Goal: Browse casually

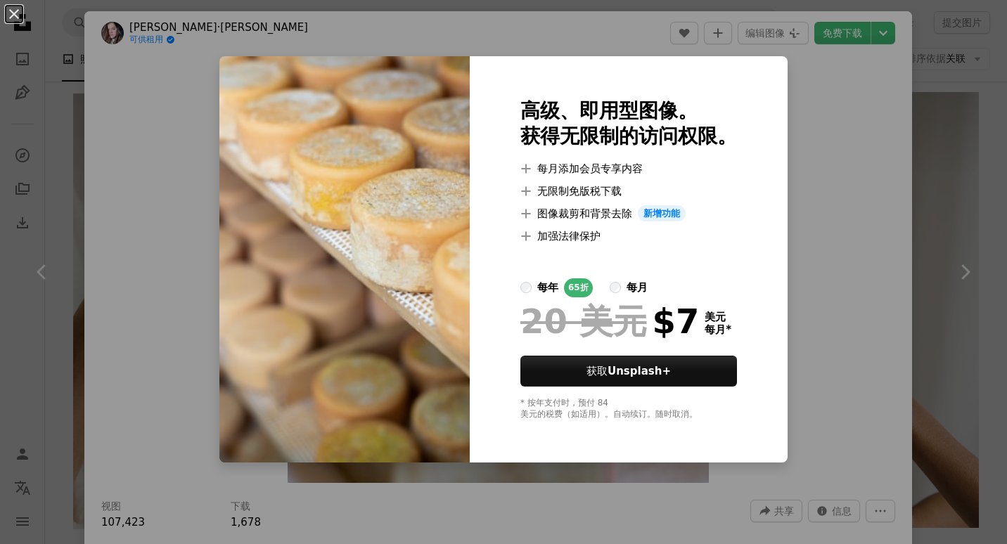
scroll to position [15825, 0]
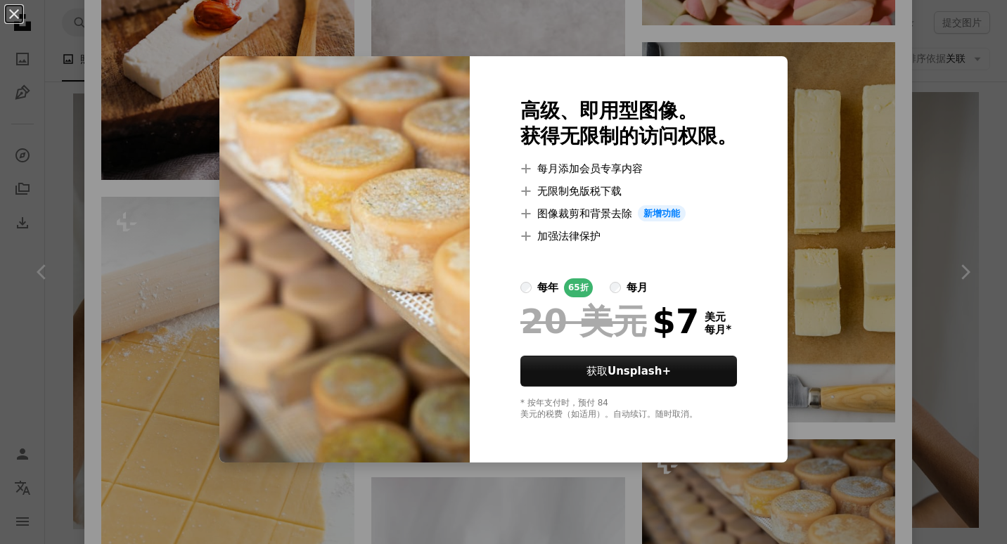
click at [720, 228] on li "A plus sign 加强法律保护" at bounding box center [628, 236] width 217 height 17
click at [892, 285] on div "An X shape 高级、即用型图像。 获得无限制的访问权限。 A plus sign 每月添加会员专享内容 A plus sign 无限制免版税下载 A …" at bounding box center [503, 272] width 1007 height 544
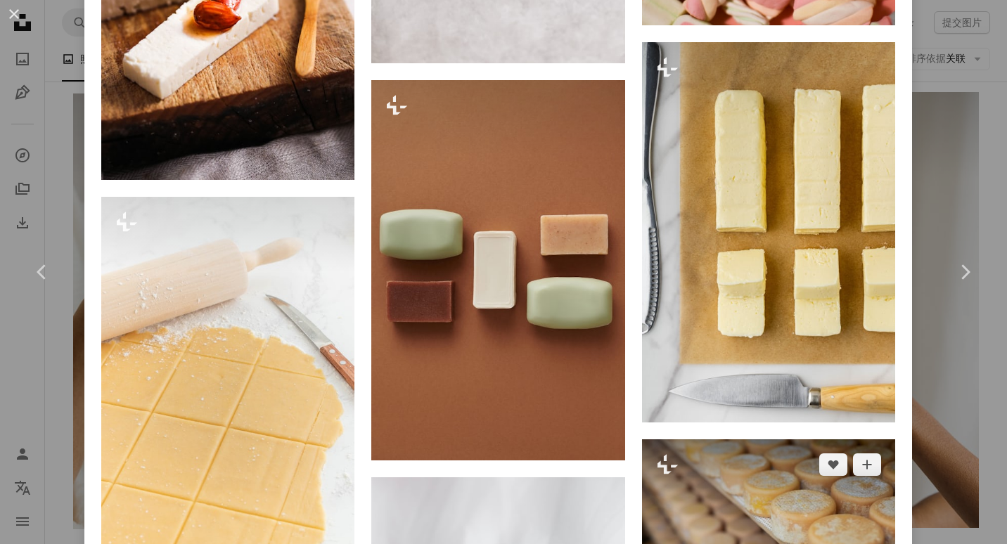
click at [768, 439] on img at bounding box center [768, 530] width 253 height 183
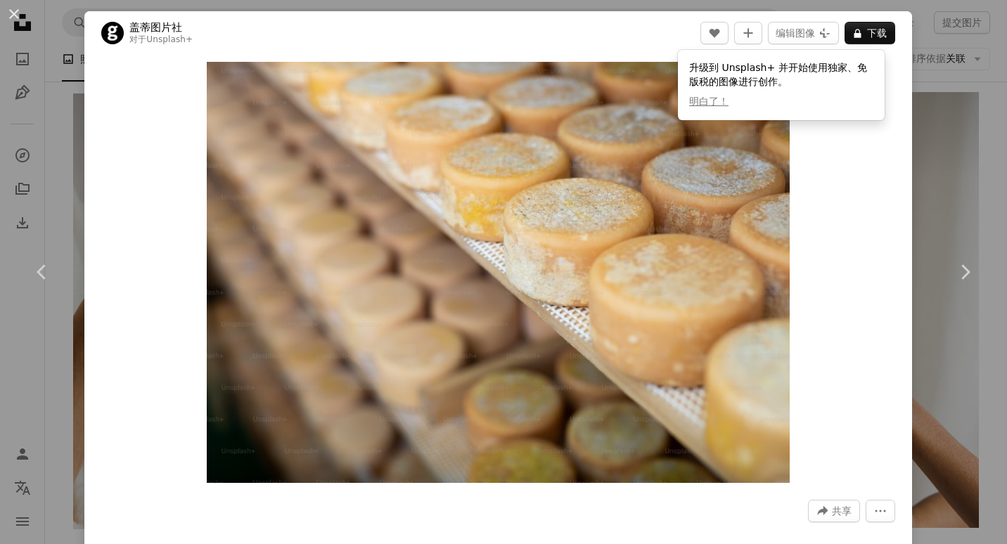
click at [146, 328] on div "Zoom in" at bounding box center [497, 272] width 827 height 435
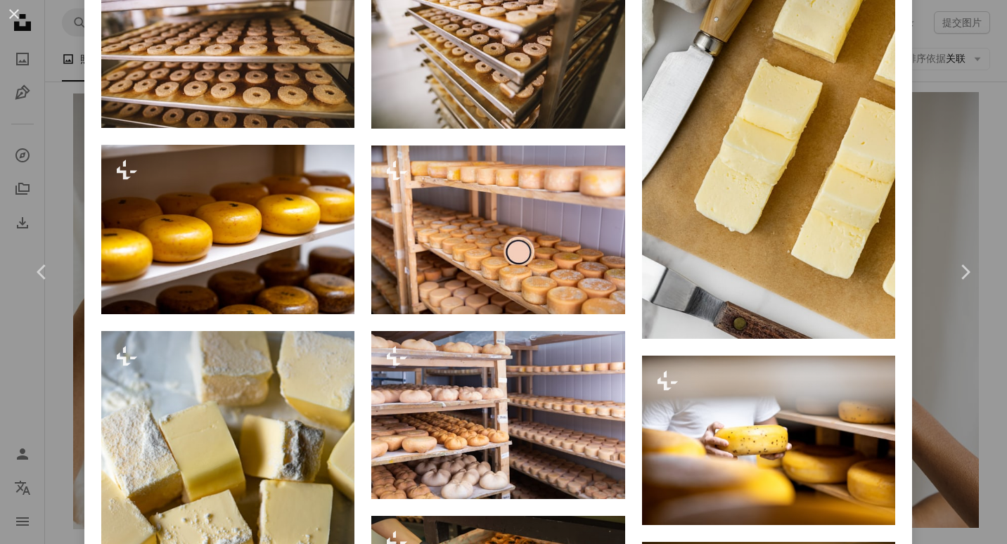
scroll to position [1125, 0]
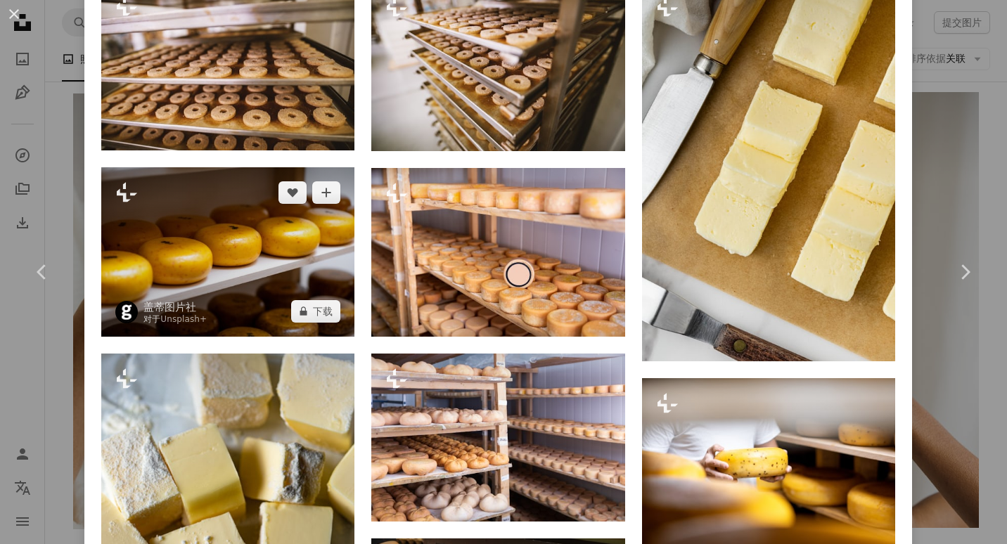
click at [221, 237] on img at bounding box center [227, 251] width 253 height 169
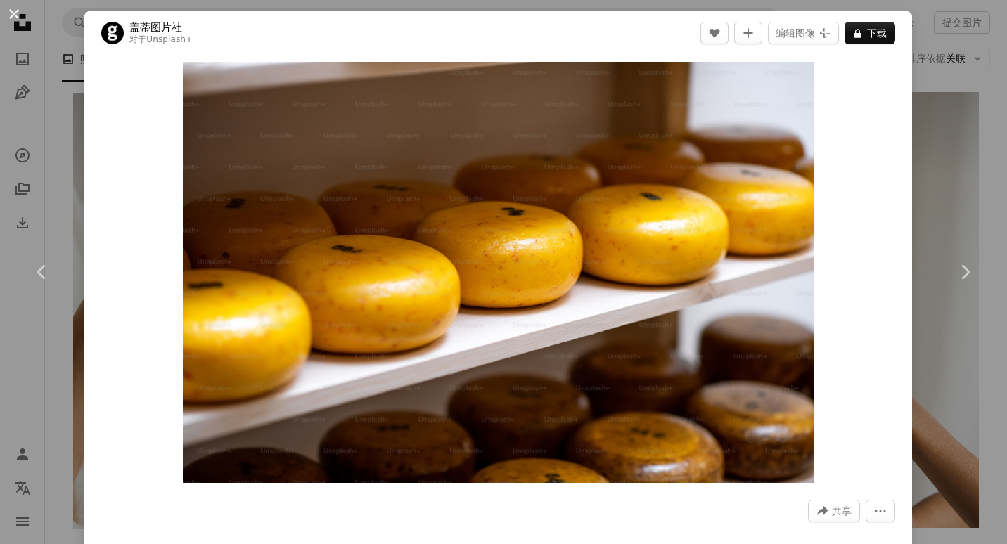
click at [9, 14] on button "An X shape" at bounding box center [14, 14] width 17 height 17
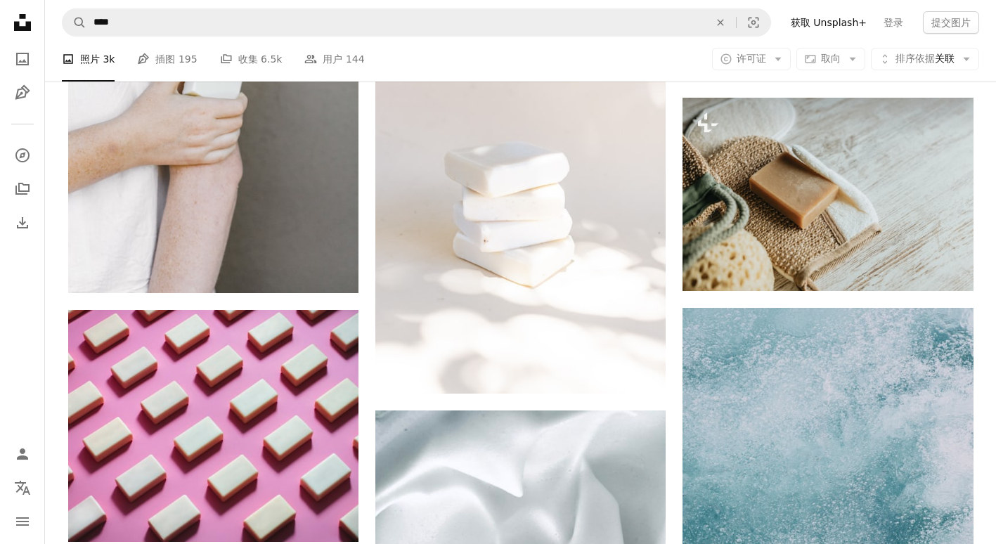
scroll to position [10134, 0]
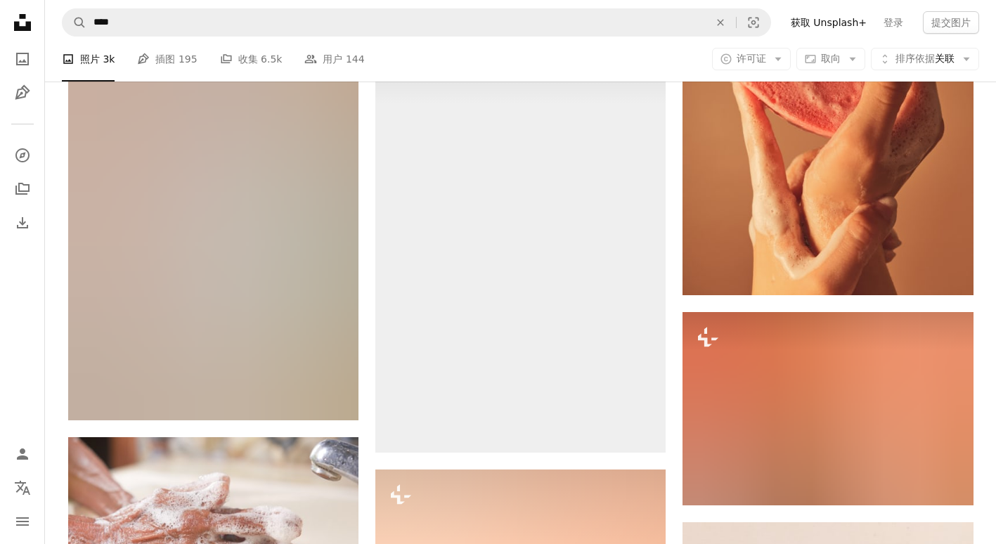
scroll to position [12758, 0]
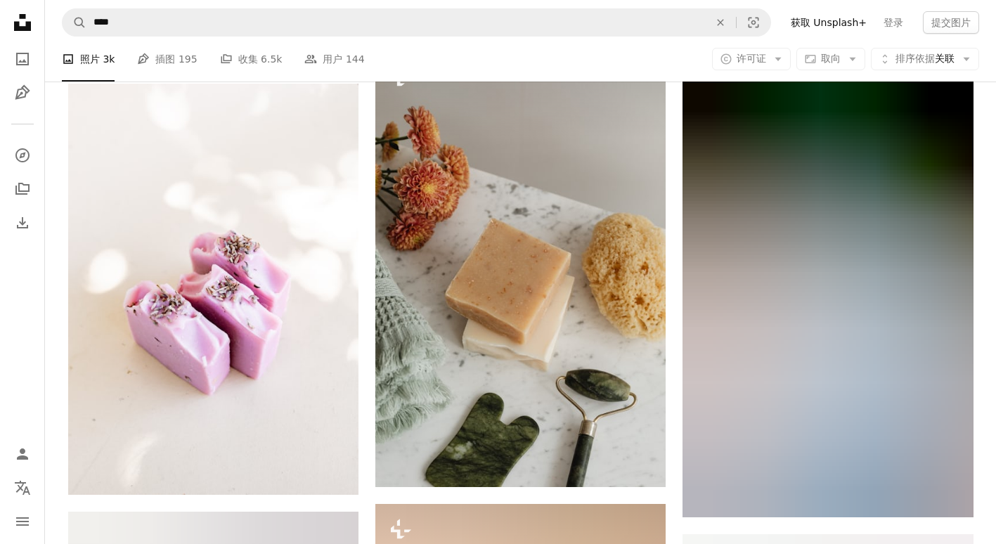
scroll to position [16132, 0]
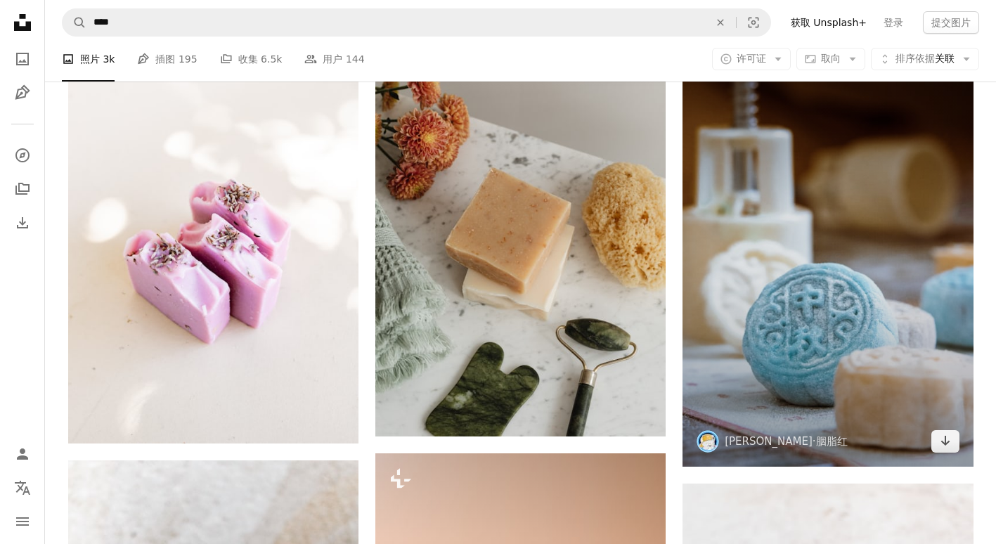
click at [817, 247] on img at bounding box center [828, 249] width 290 height 436
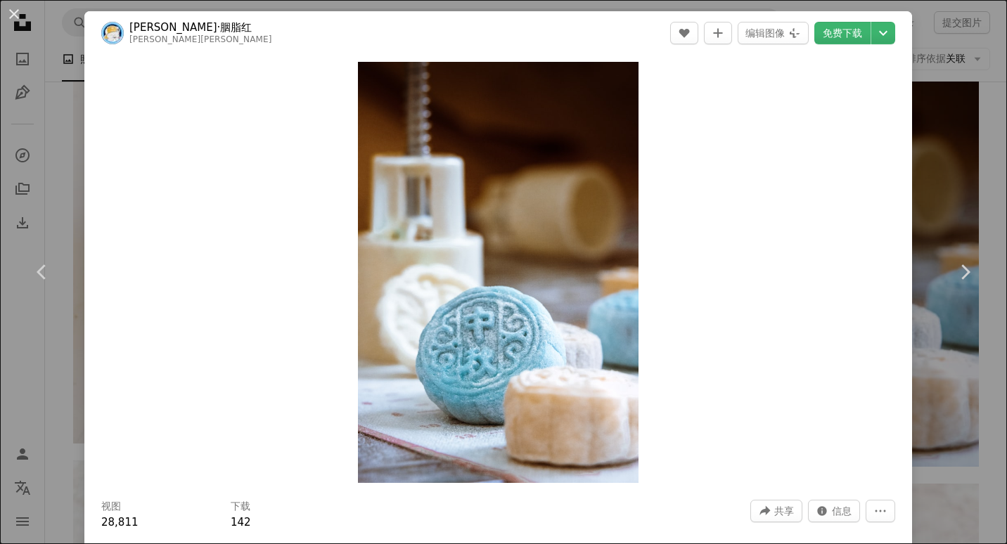
click at [142, 259] on div "Zoom in" at bounding box center [497, 272] width 827 height 435
click at [14, 18] on button "An X shape" at bounding box center [14, 14] width 17 height 17
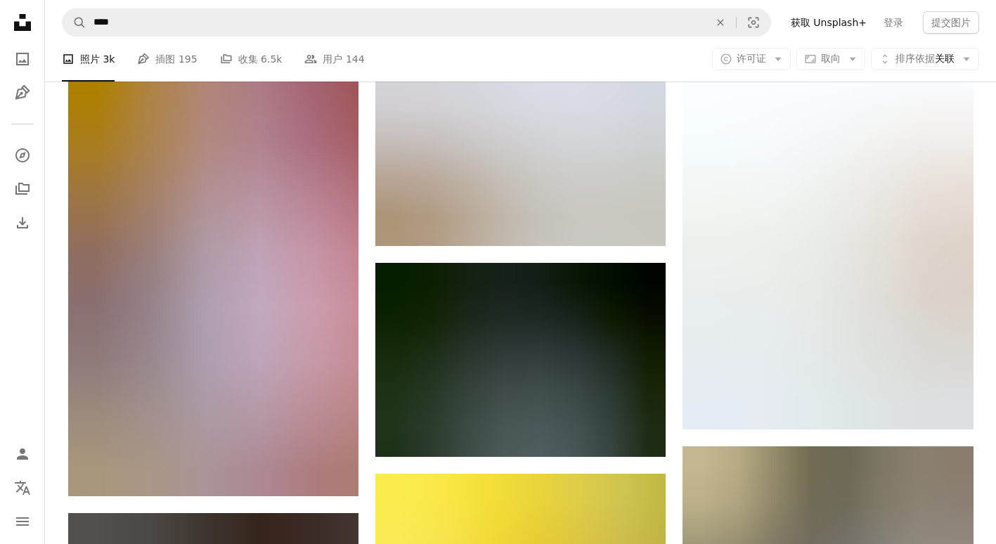
scroll to position [30567, 0]
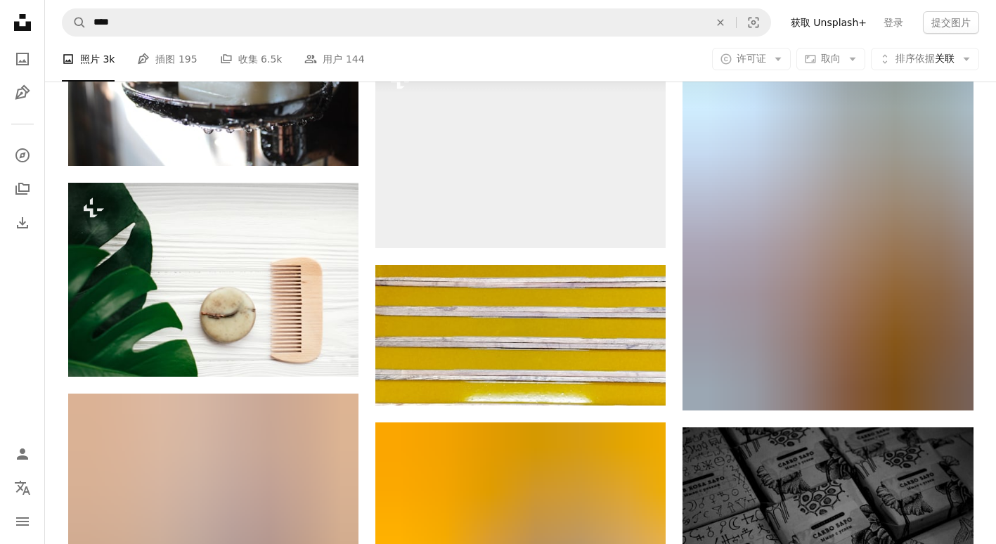
scroll to position [39751, 0]
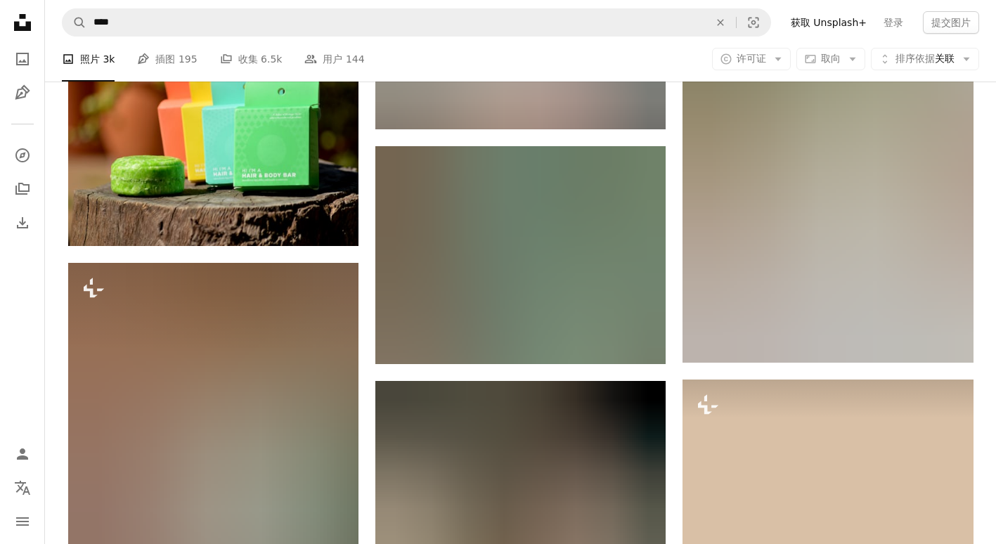
scroll to position [41064, 0]
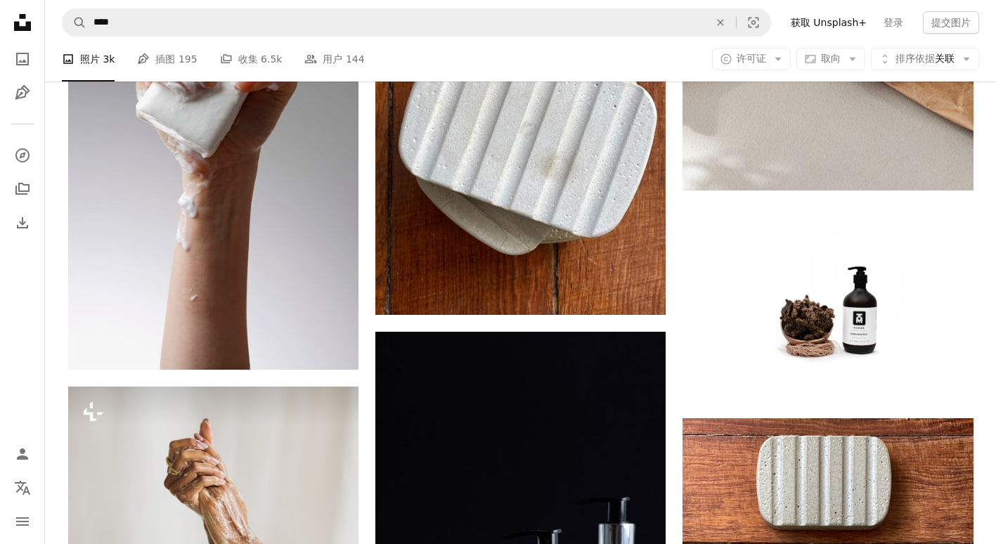
scroll to position [43875, 0]
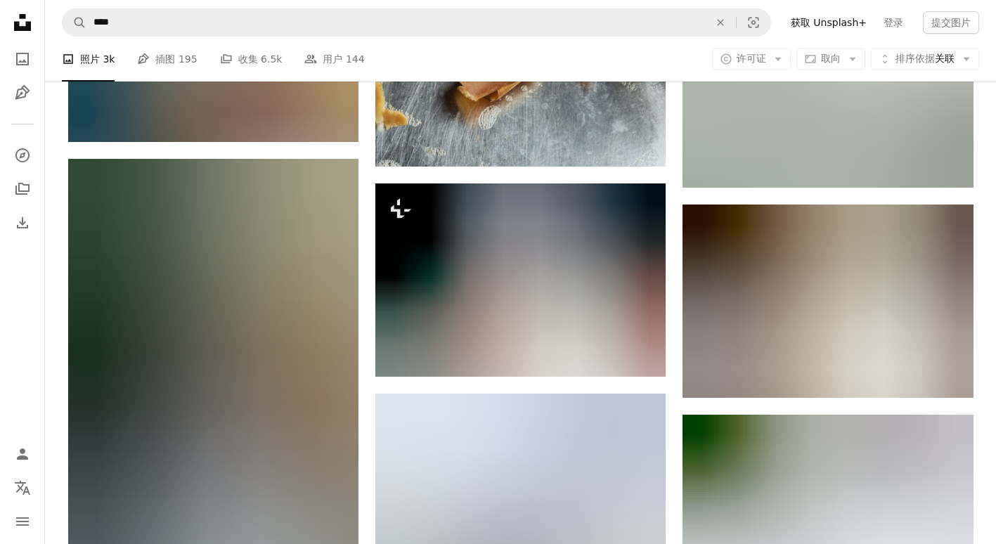
scroll to position [45375, 0]
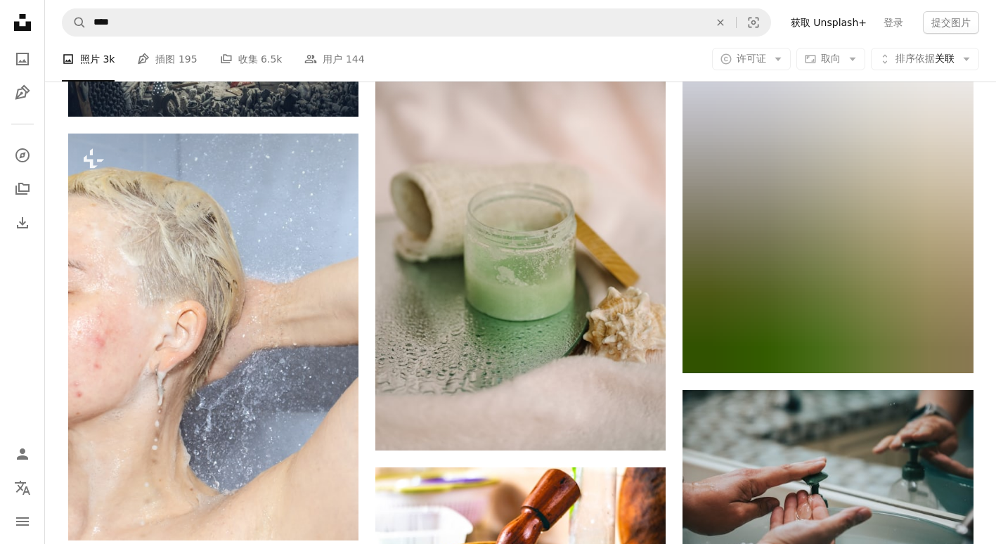
scroll to position [46500, 0]
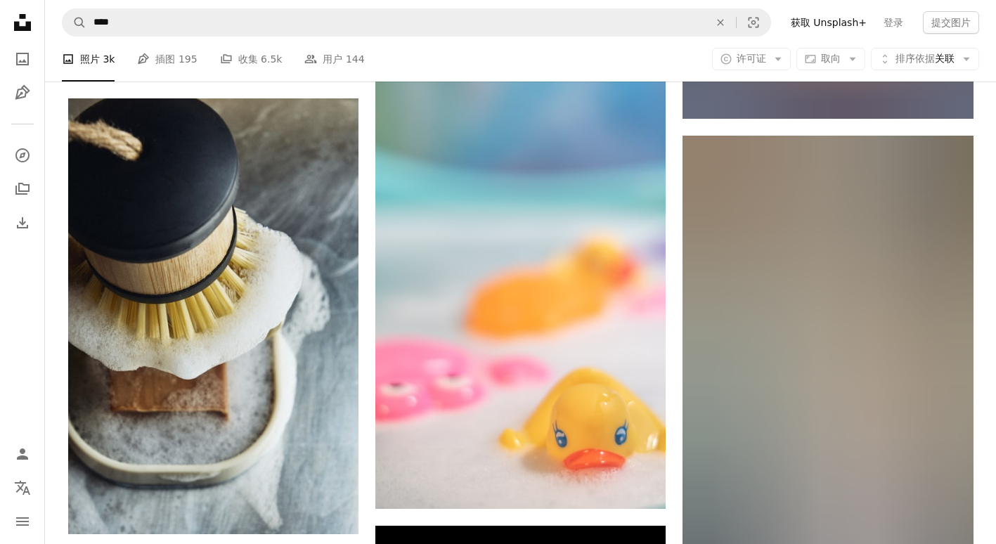
scroll to position [49124, 0]
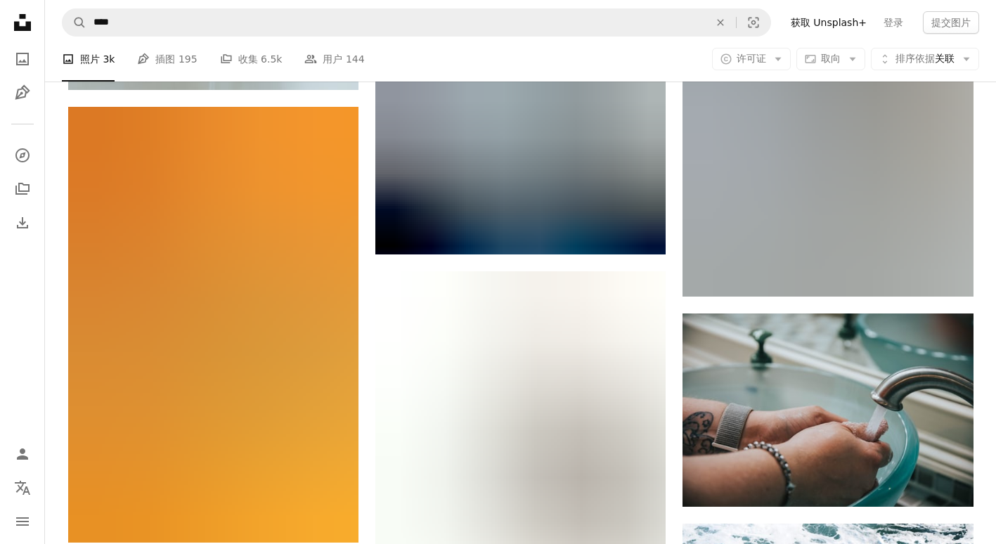
scroll to position [49687, 0]
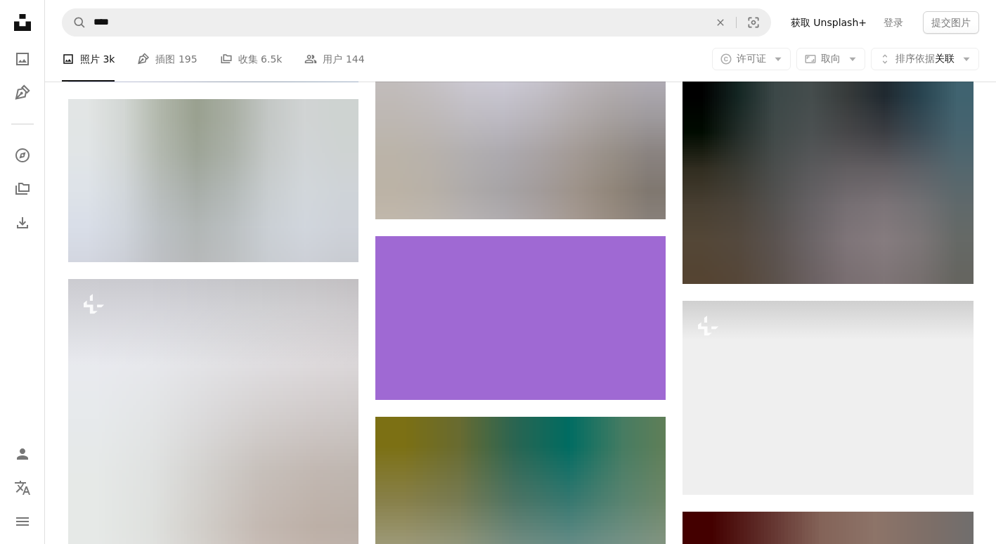
scroll to position [51748, 0]
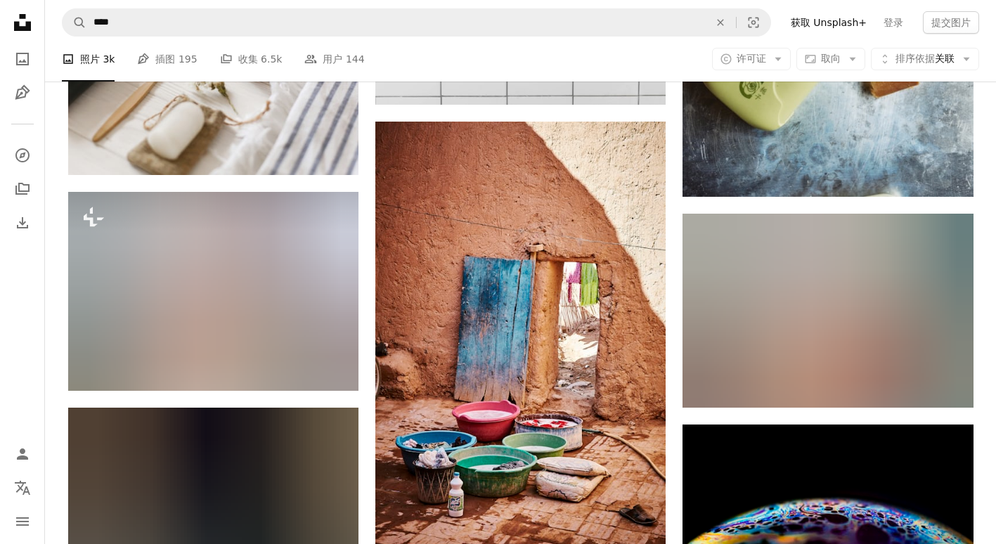
scroll to position [52123, 0]
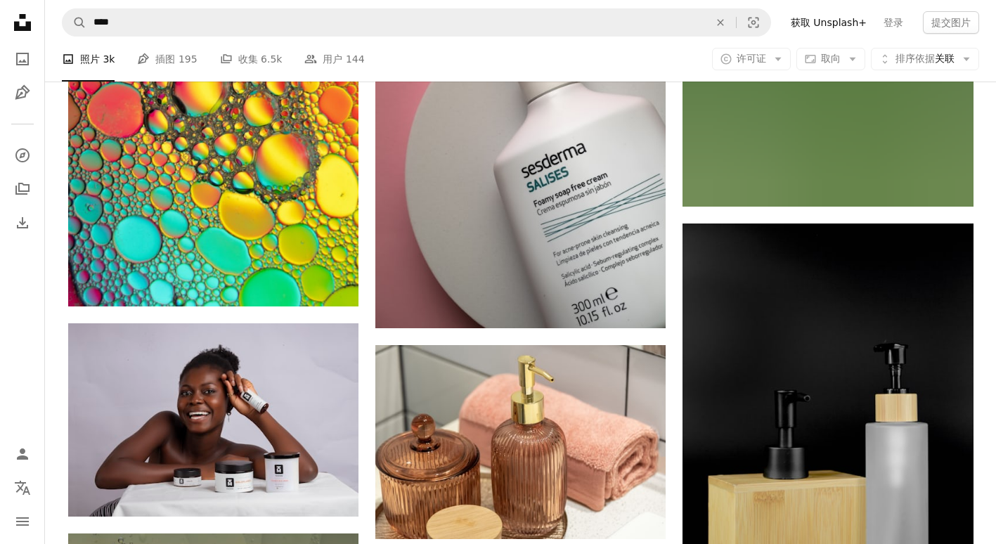
scroll to position [56435, 0]
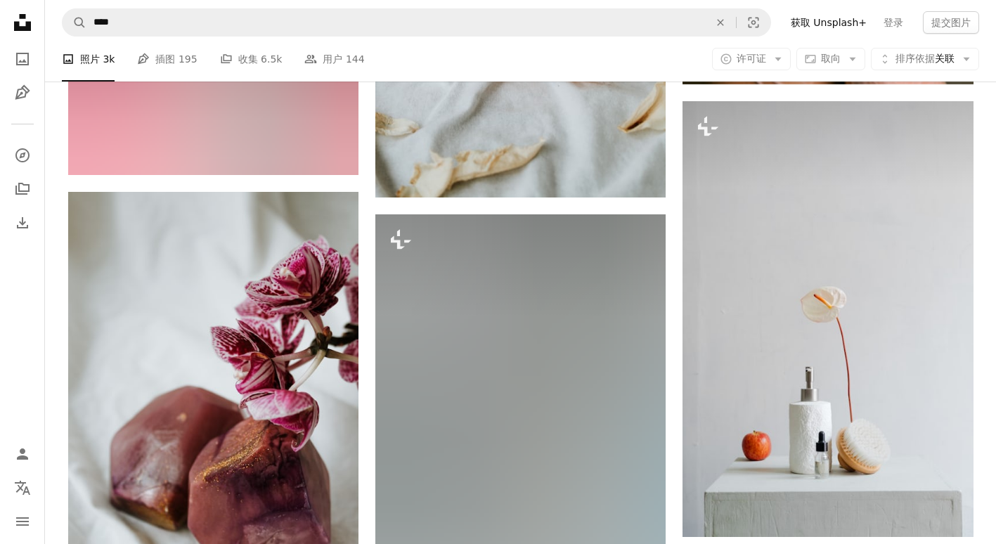
scroll to position [57560, 0]
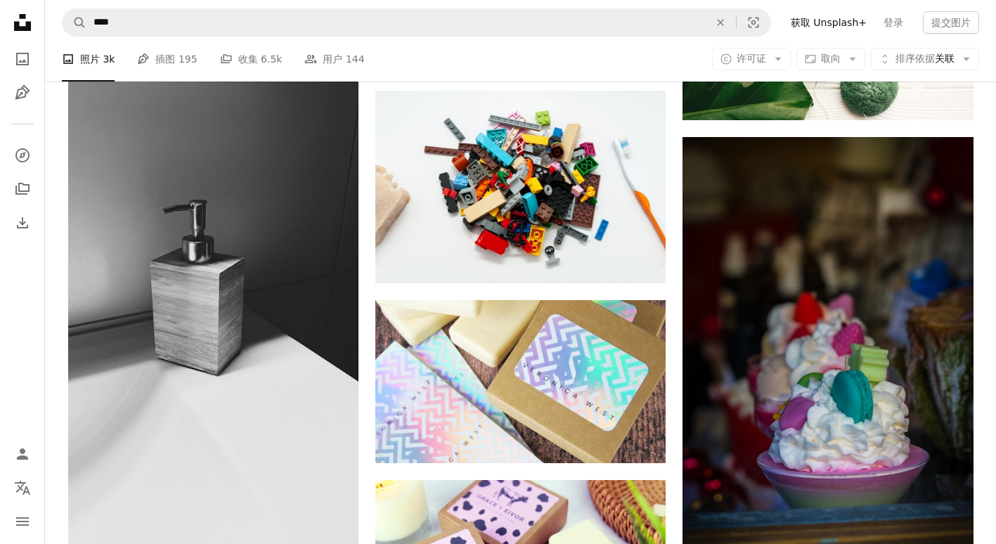
scroll to position [59247, 0]
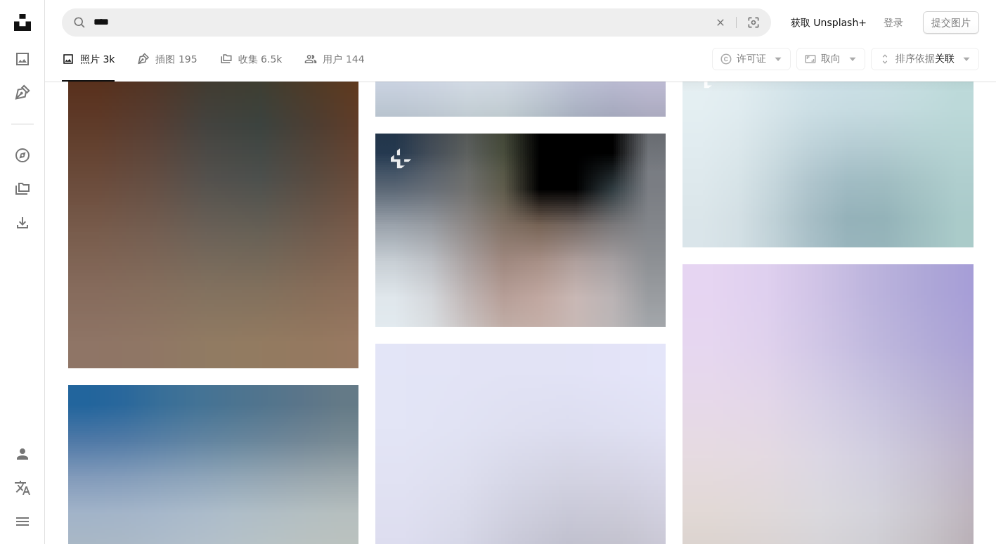
scroll to position [61871, 0]
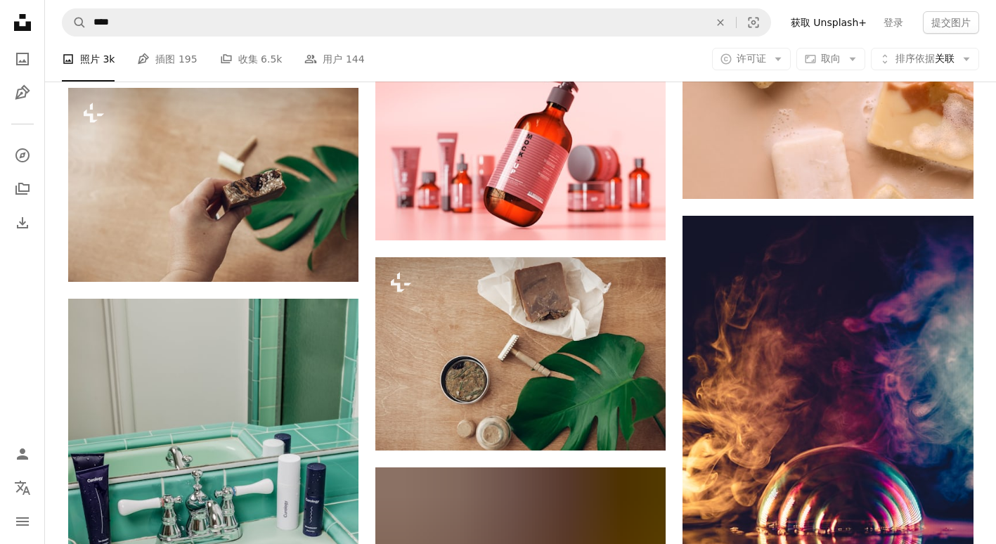
scroll to position [65245, 0]
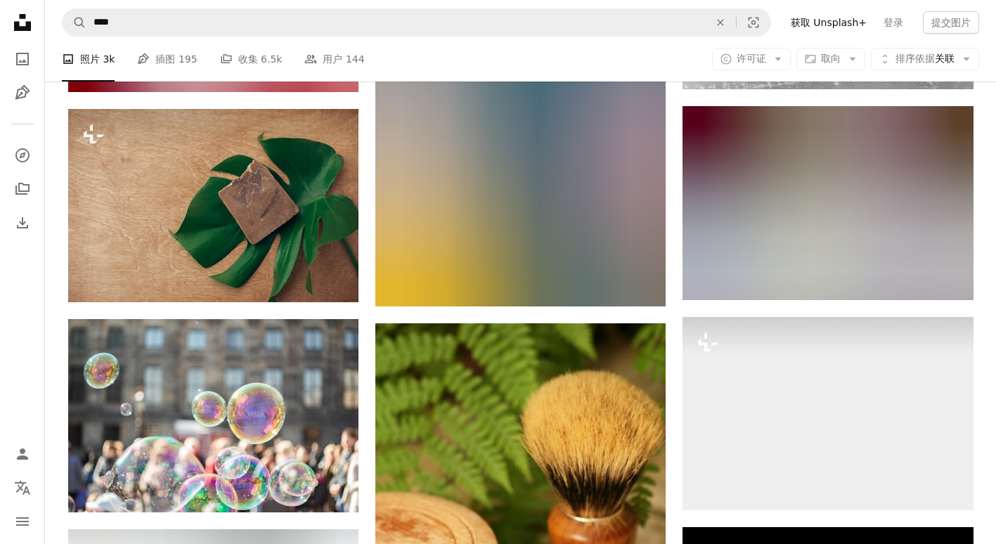
scroll to position [68431, 0]
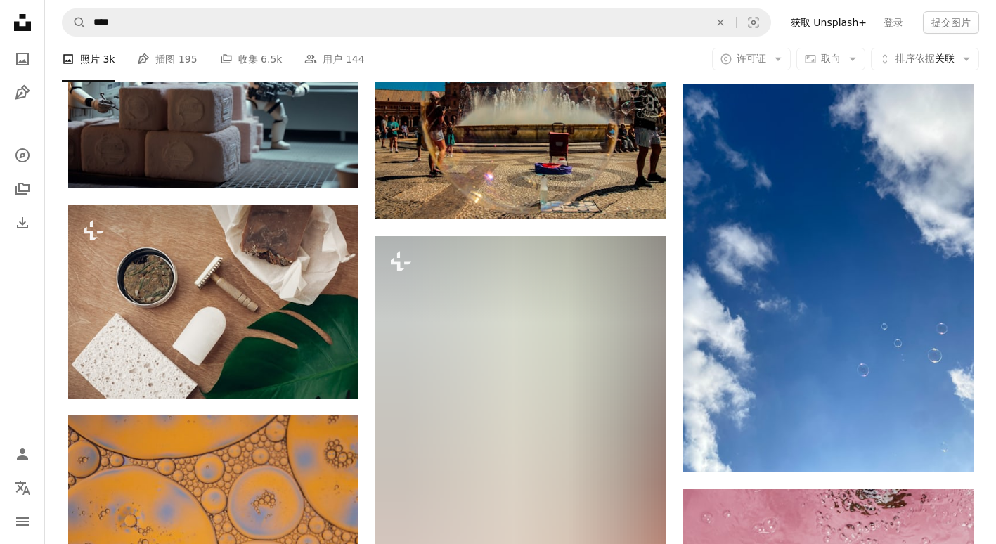
scroll to position [69368, 0]
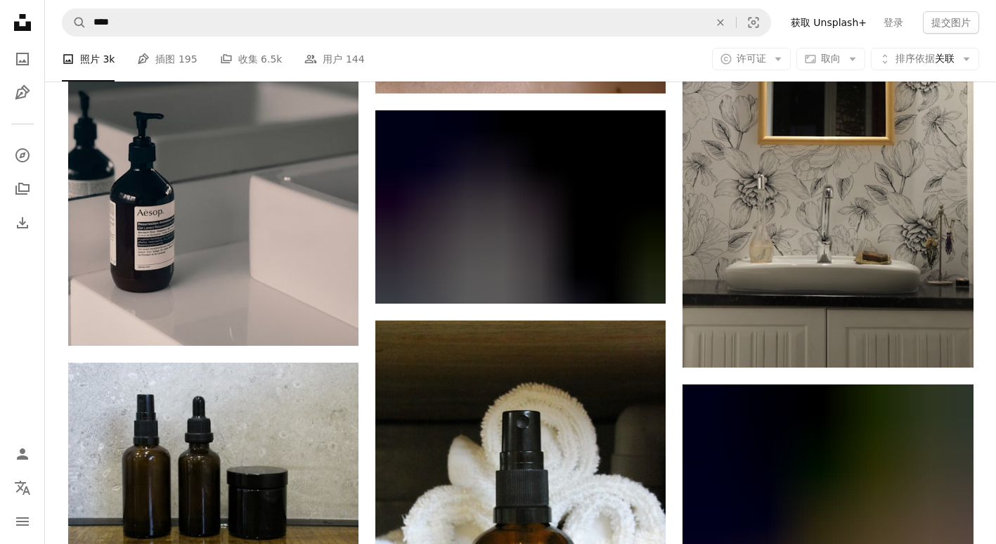
scroll to position [72180, 0]
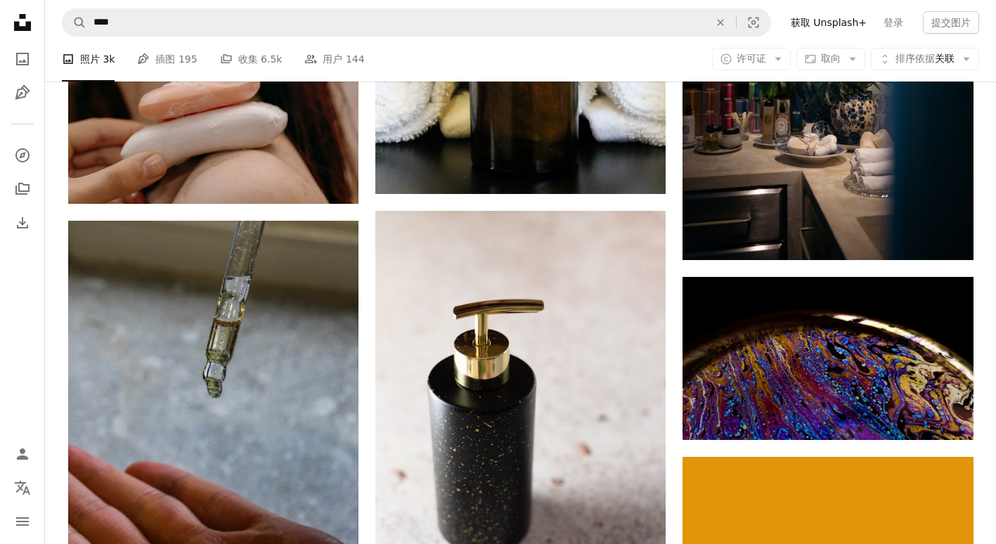
scroll to position [72742, 0]
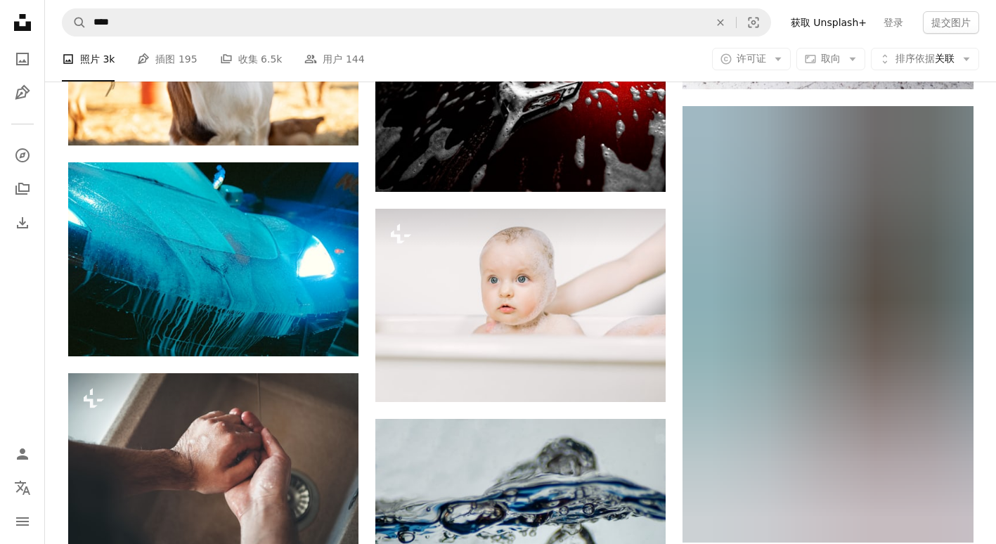
scroll to position [73867, 0]
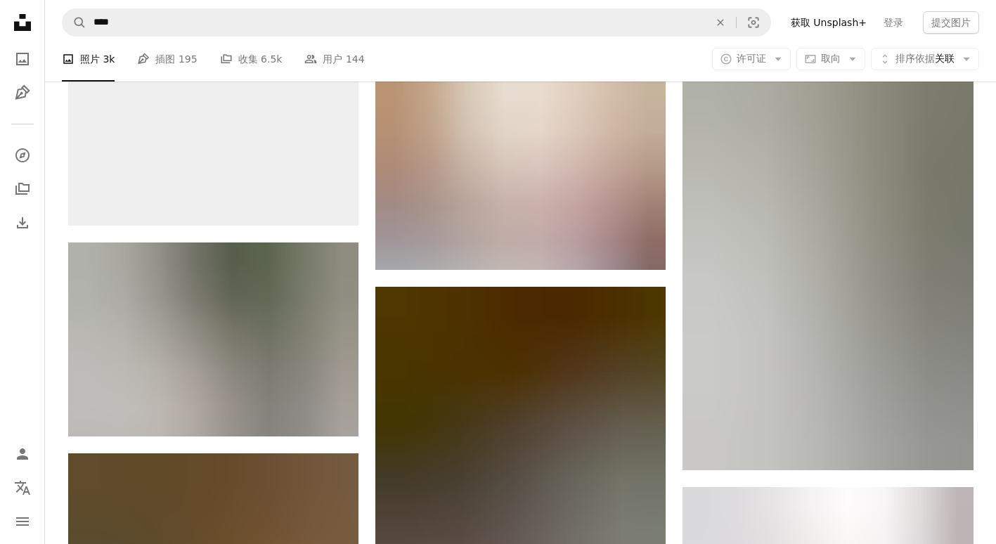
scroll to position [74992, 0]
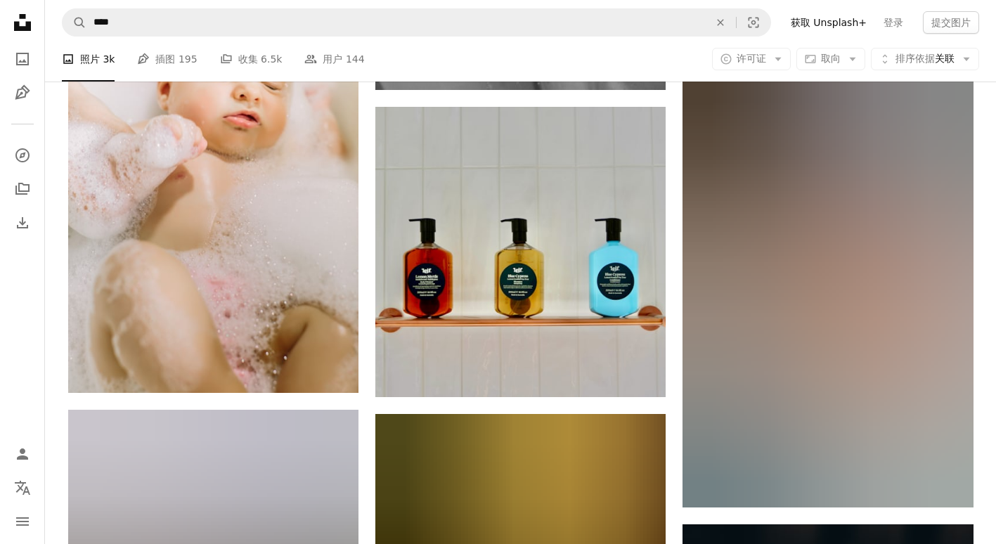
scroll to position [77429, 0]
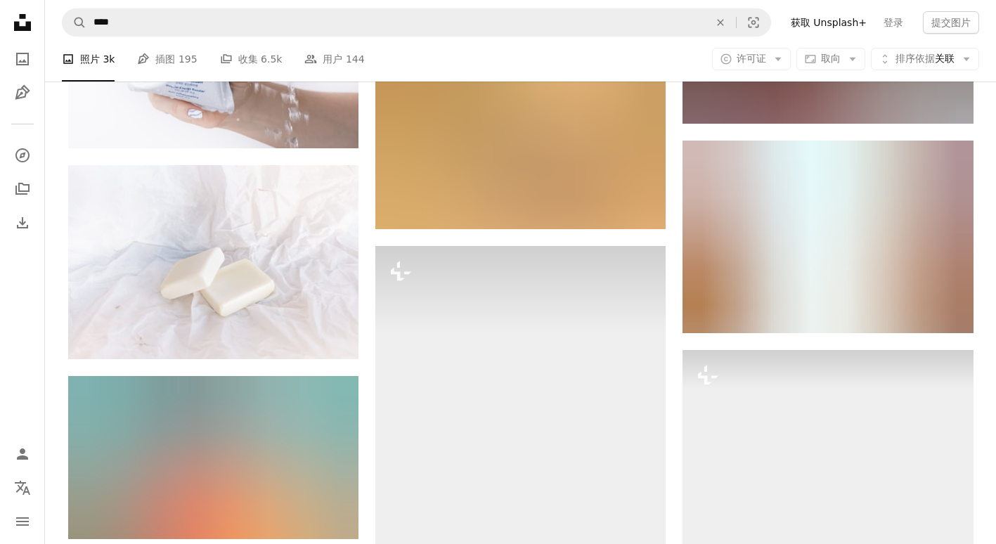
scroll to position [78928, 0]
